Goal: Task Accomplishment & Management: Complete application form

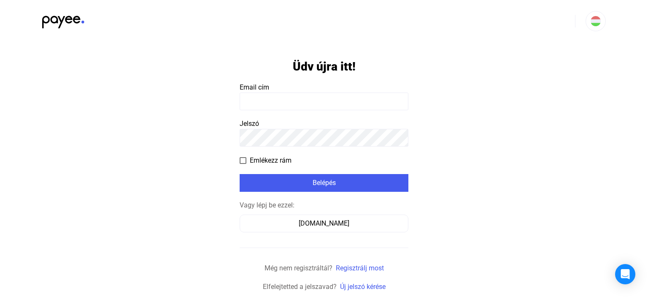
click at [250, 101] on input at bounding box center [324, 101] width 169 height 18
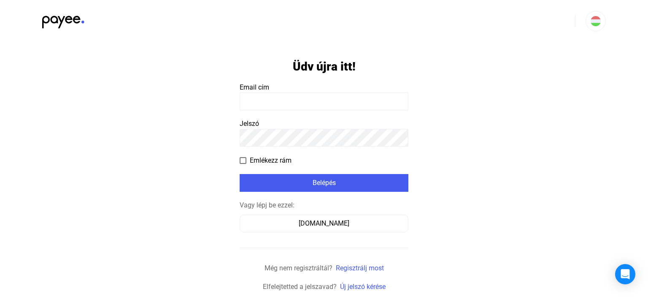
click at [105, 148] on app-form-template "Üdv újra itt! Email cím Jelszó Emlékezz rám Belépés Vagy lépj be ezzel: [DOMAIN…" at bounding box center [324, 166] width 648 height 249
click at [352, 266] on link "Regisztrálj most" at bounding box center [360, 268] width 48 height 8
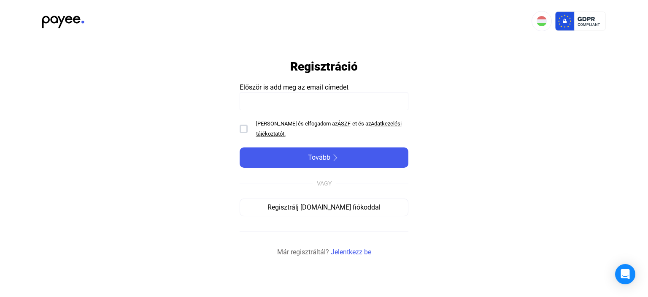
click at [268, 99] on input at bounding box center [324, 101] width 169 height 18
type input "**********"
click at [241, 124] on div "[PERSON_NAME] és elfogadom az ÁSZF -et és az Adatkezelési tájékoztatót." at bounding box center [324, 129] width 169 height 20
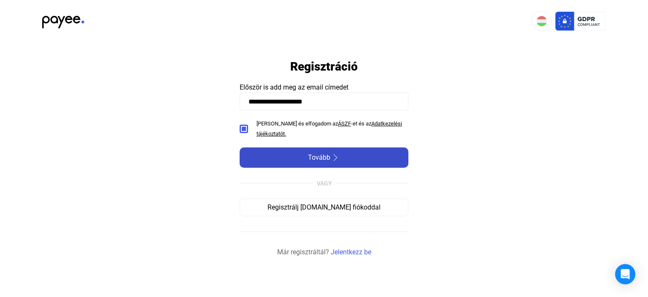
click at [303, 160] on div "Tovább" at bounding box center [324, 157] width 164 height 10
